Goal: Check status: Check status

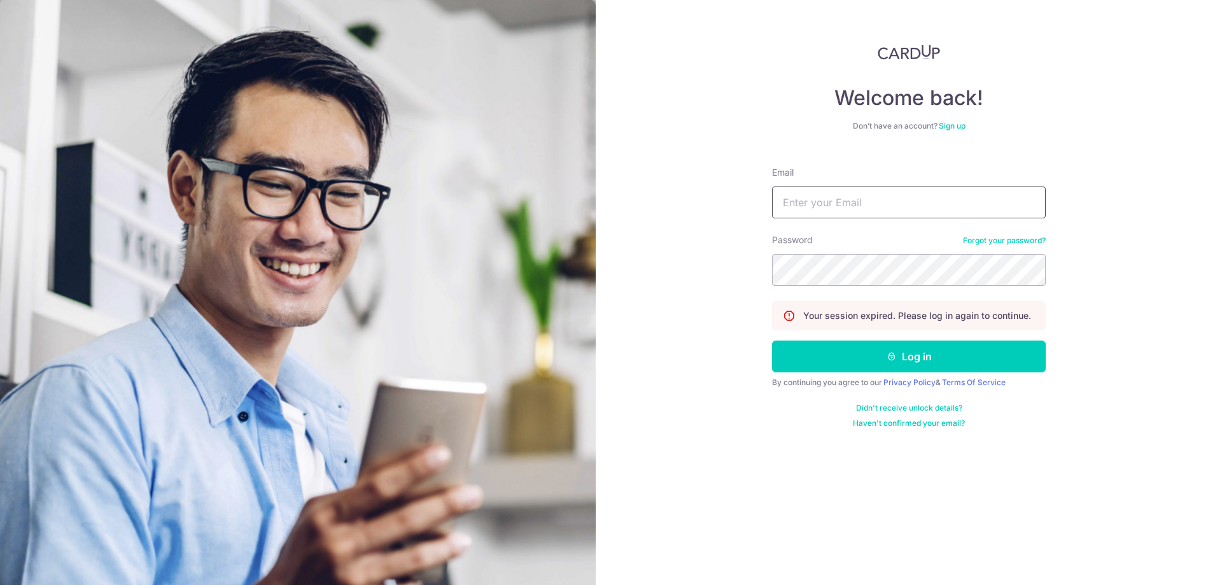
type input "[EMAIL_ADDRESS][DOMAIN_NAME]"
click at [871, 372] on form "Email accounts@atelier-z.com.sg Password Forgot your password? Your session exp…" at bounding box center [909, 293] width 274 height 272
click at [862, 357] on button "Log in" at bounding box center [909, 356] width 274 height 32
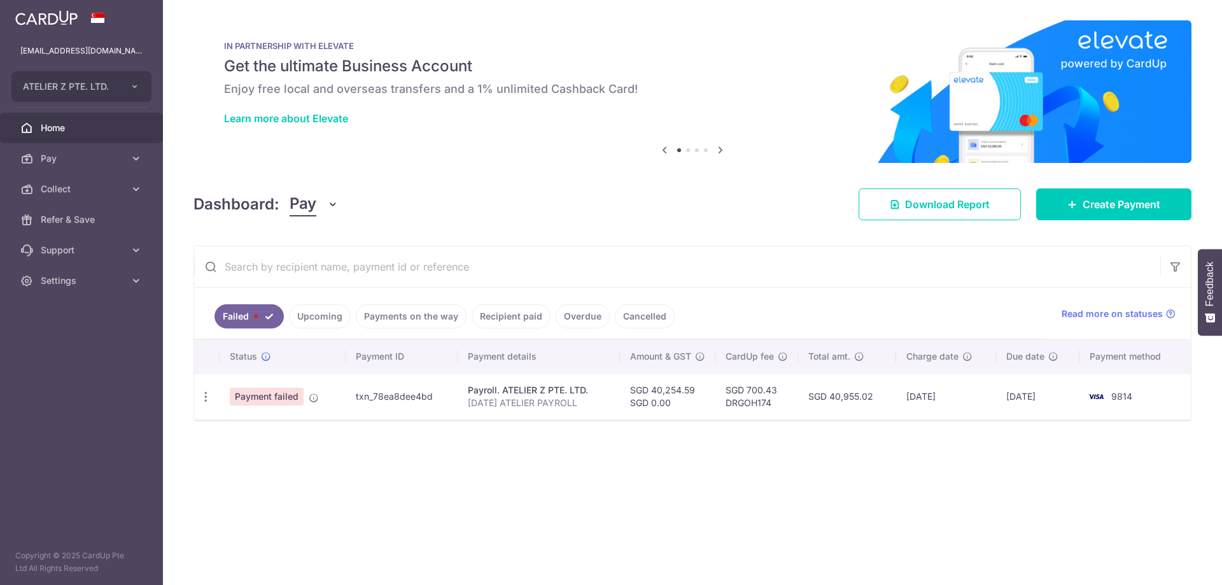
click at [328, 309] on link "Upcoming" at bounding box center [320, 316] width 62 height 24
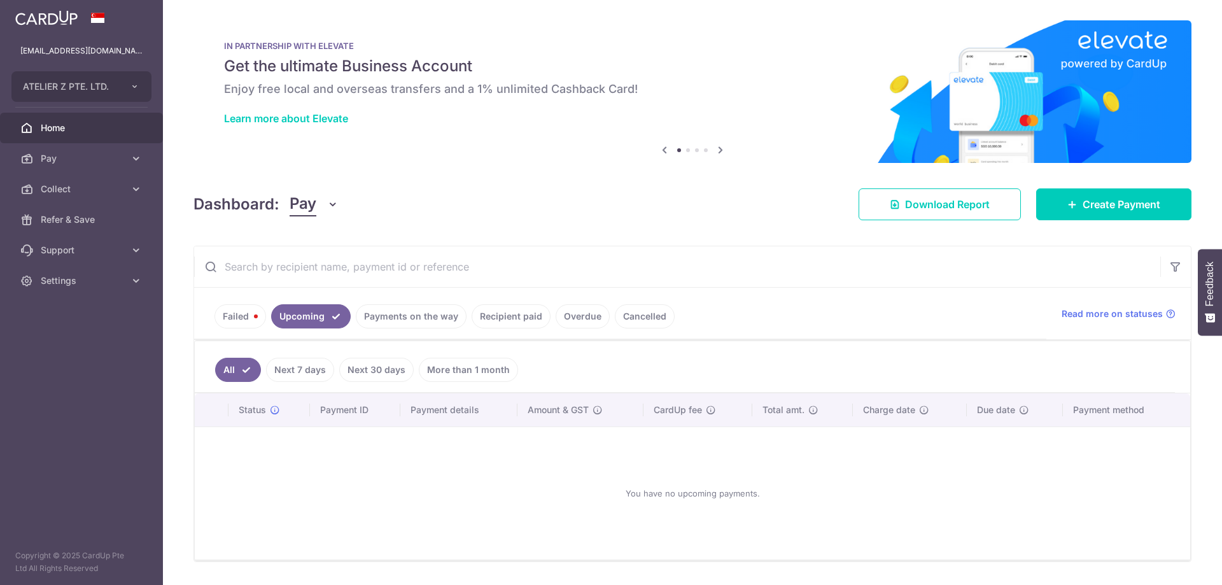
click at [408, 318] on link "Payments on the way" at bounding box center [411, 316] width 111 height 24
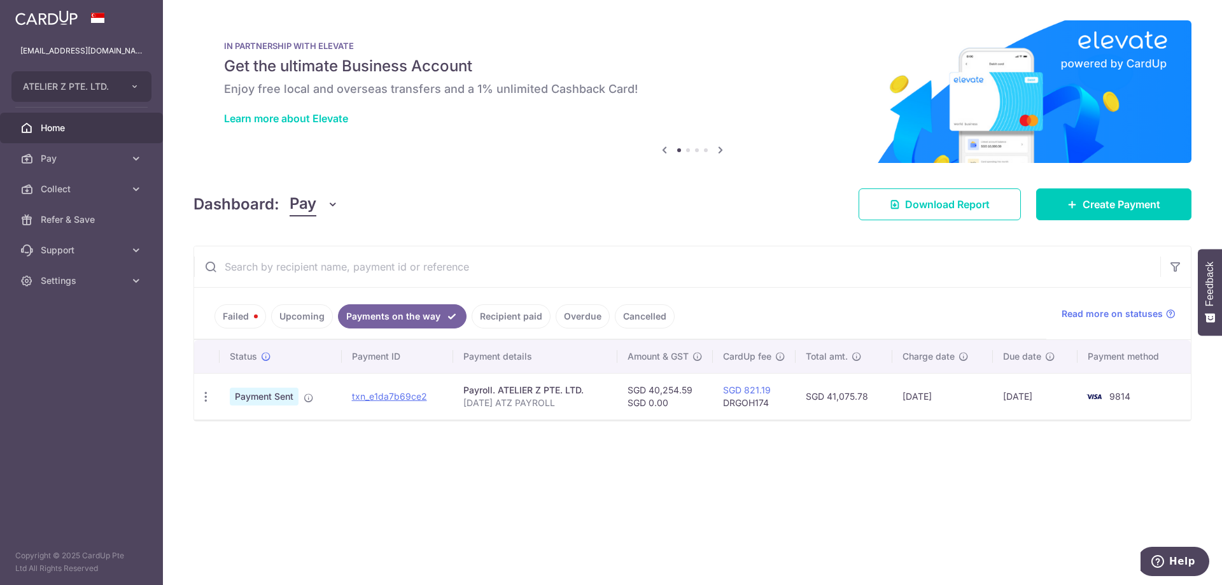
click at [505, 311] on link "Recipient paid" at bounding box center [510, 316] width 79 height 24
